Goal: Task Accomplishment & Management: Complete application form

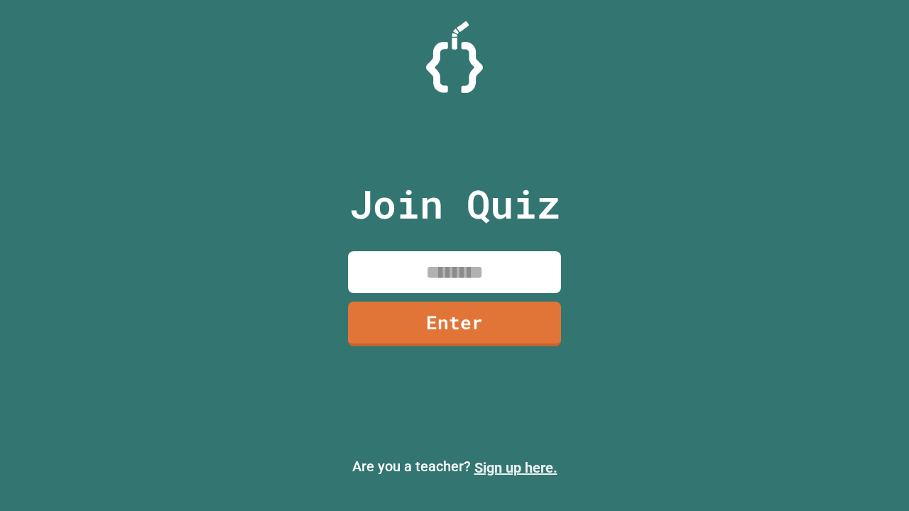
click at [515, 468] on link "Sign up here." at bounding box center [515, 467] width 83 height 17
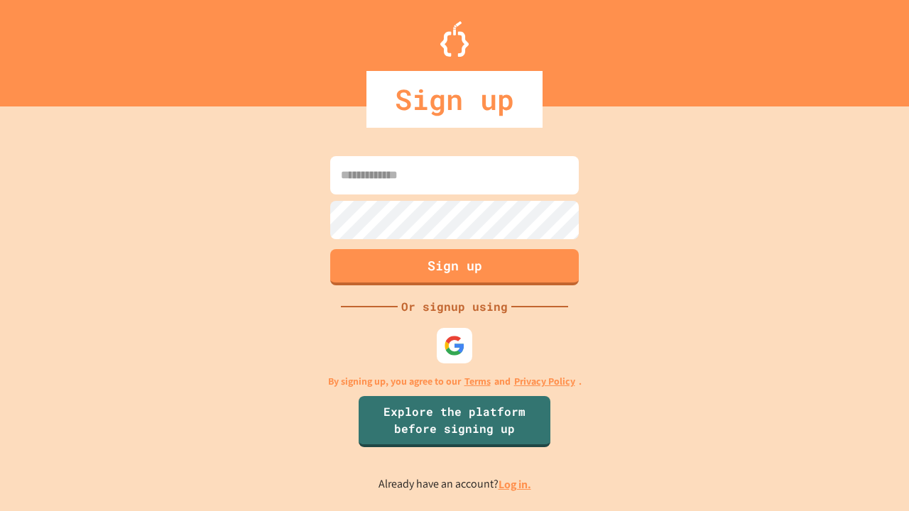
click at [515, 484] on link "Log in." at bounding box center [514, 484] width 33 height 15
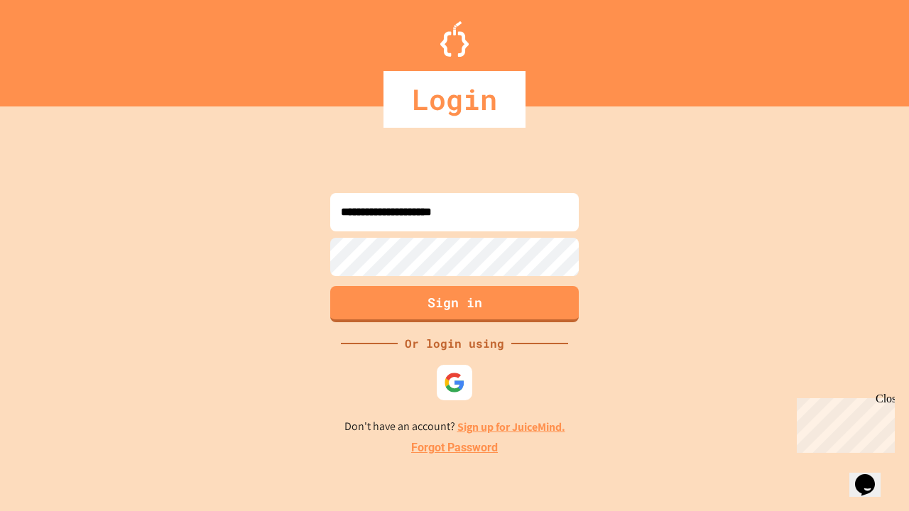
type input "**********"
